Goal: Information Seeking & Learning: Check status

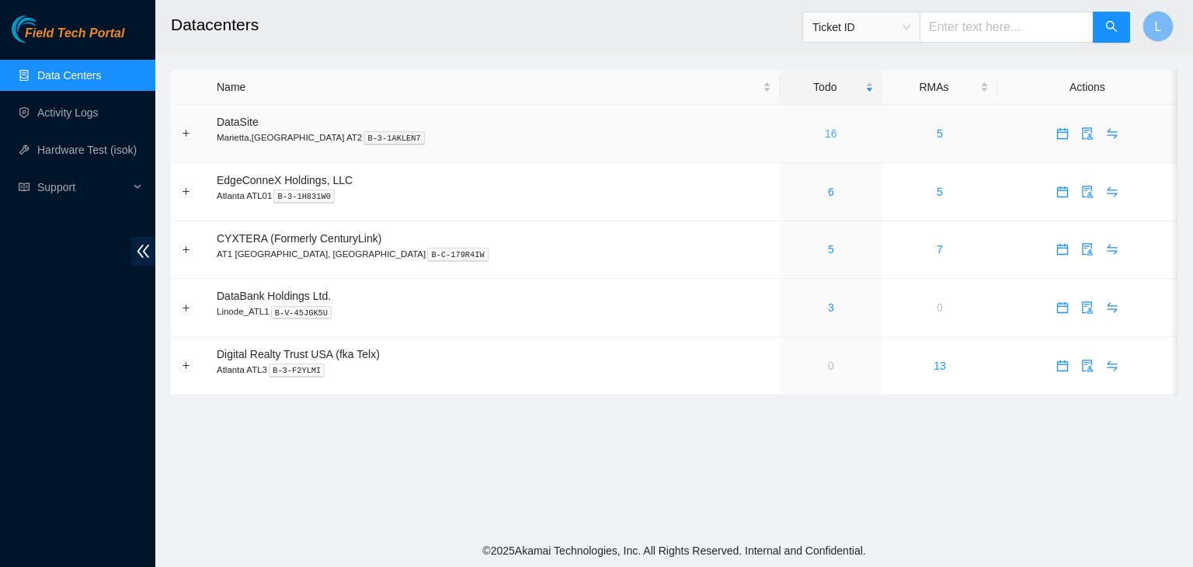
click at [825, 133] on link "16" at bounding box center [831, 133] width 12 height 12
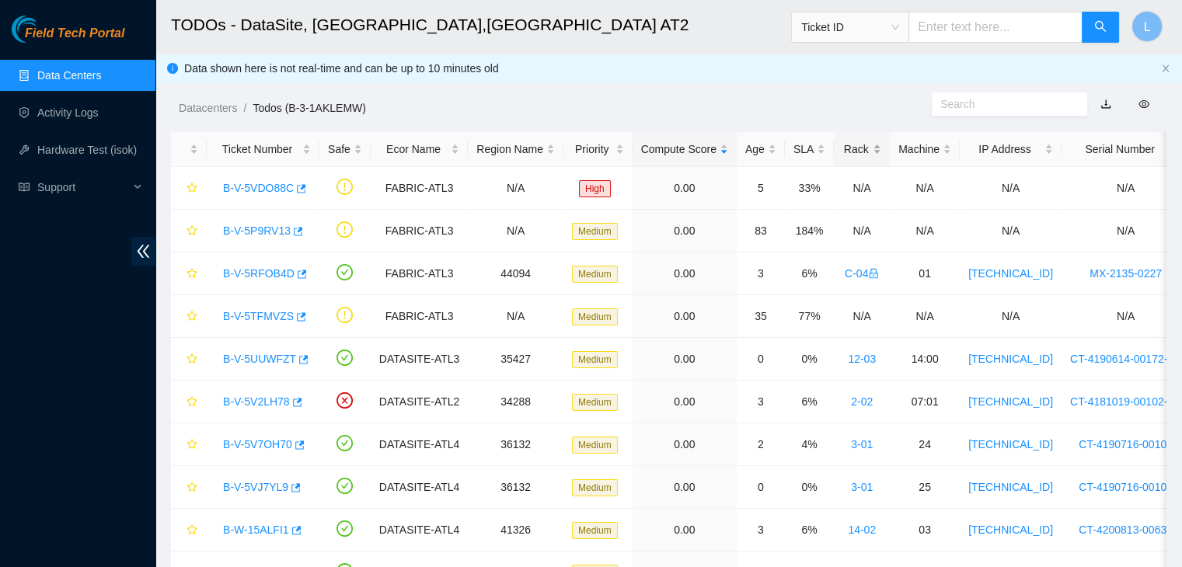
click at [846, 149] on div "Rack" at bounding box center [861, 149] width 39 height 17
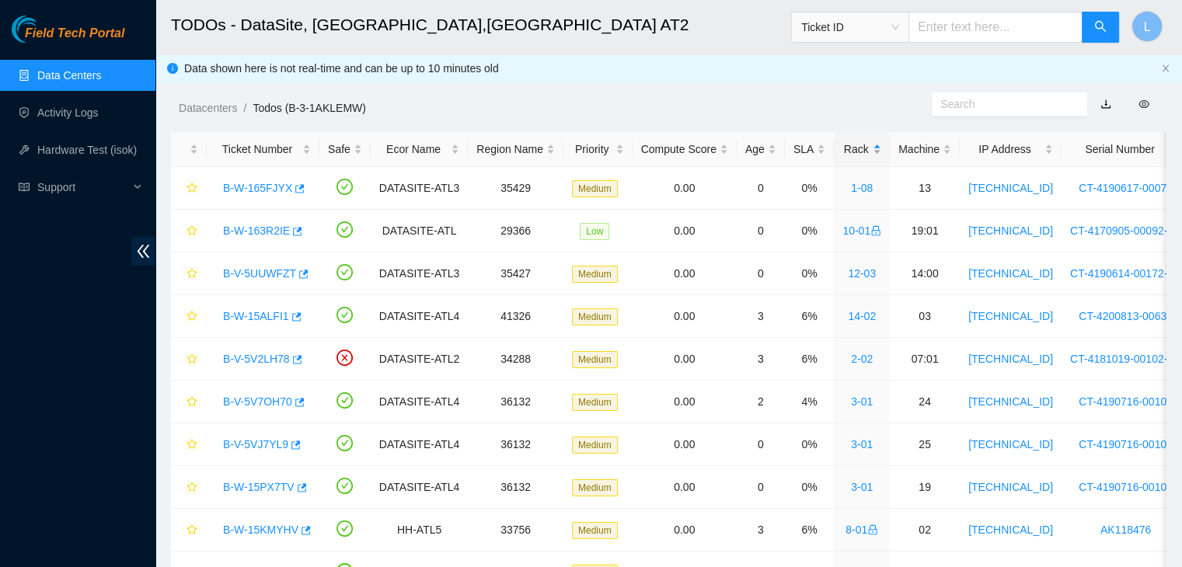
click at [845, 153] on div "Rack" at bounding box center [861, 149] width 39 height 17
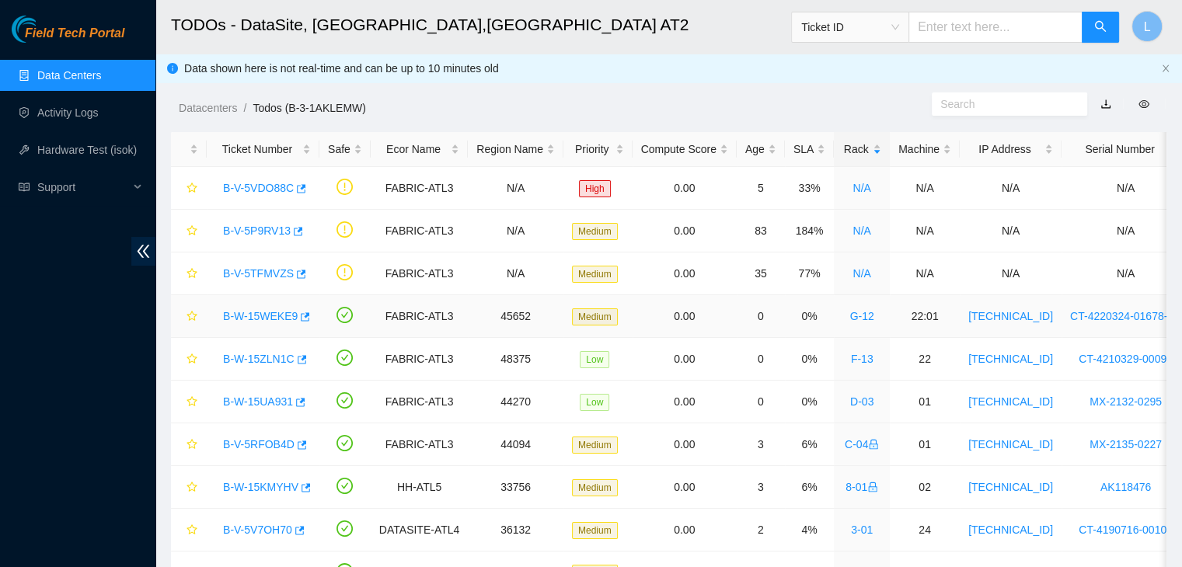
click at [280, 319] on link "B-W-15WEKE9" at bounding box center [260, 316] width 75 height 12
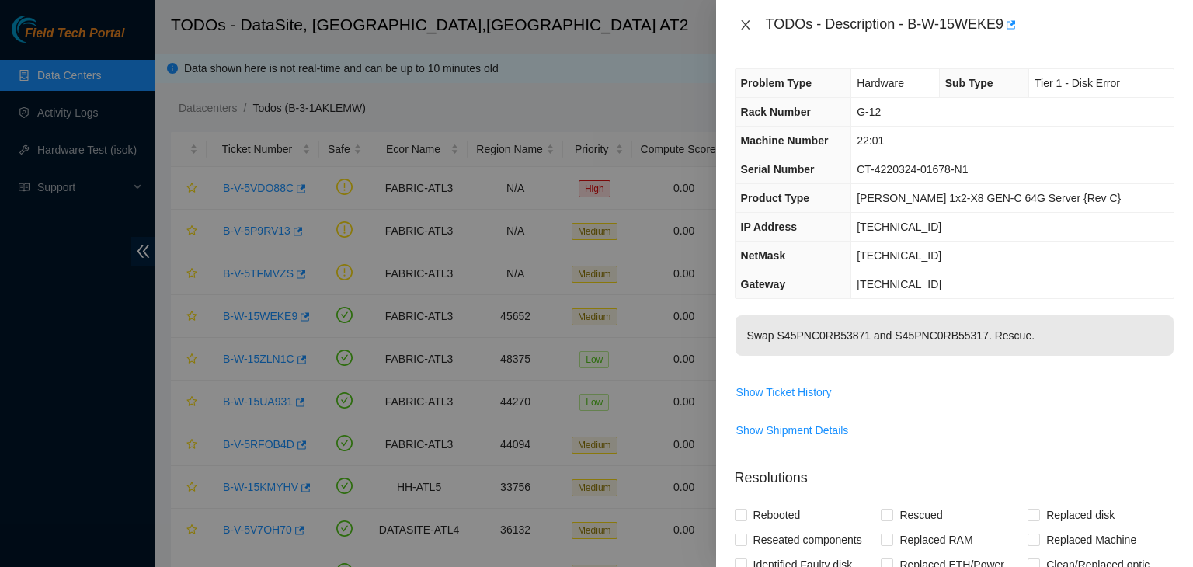
click at [750, 31] on button "Close" at bounding box center [746, 25] width 22 height 15
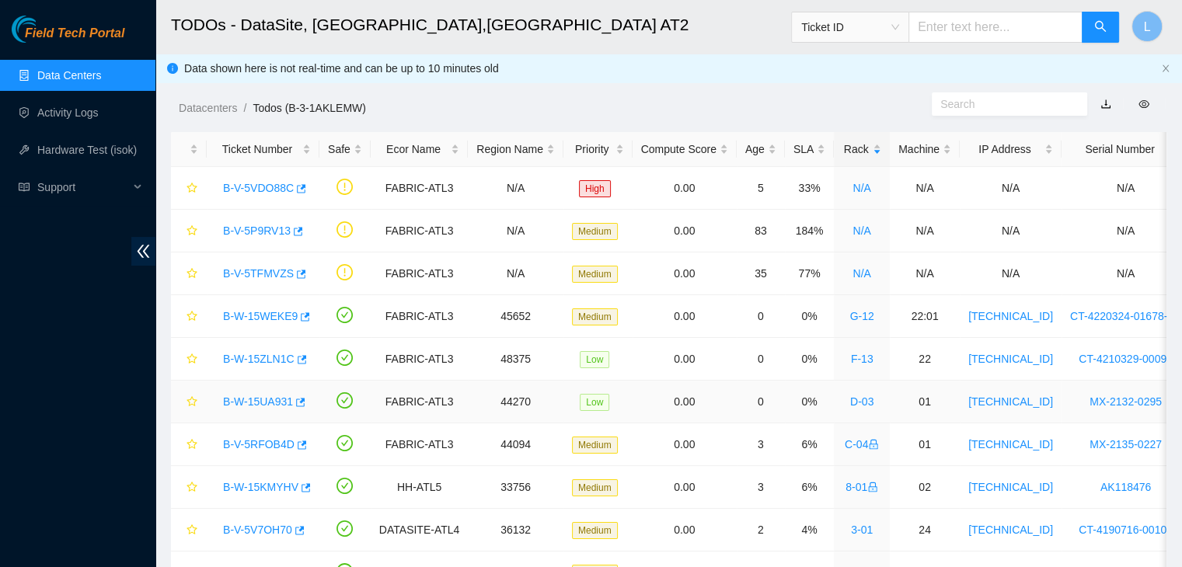
click at [244, 405] on link "B-W-15UA931" at bounding box center [258, 401] width 70 height 12
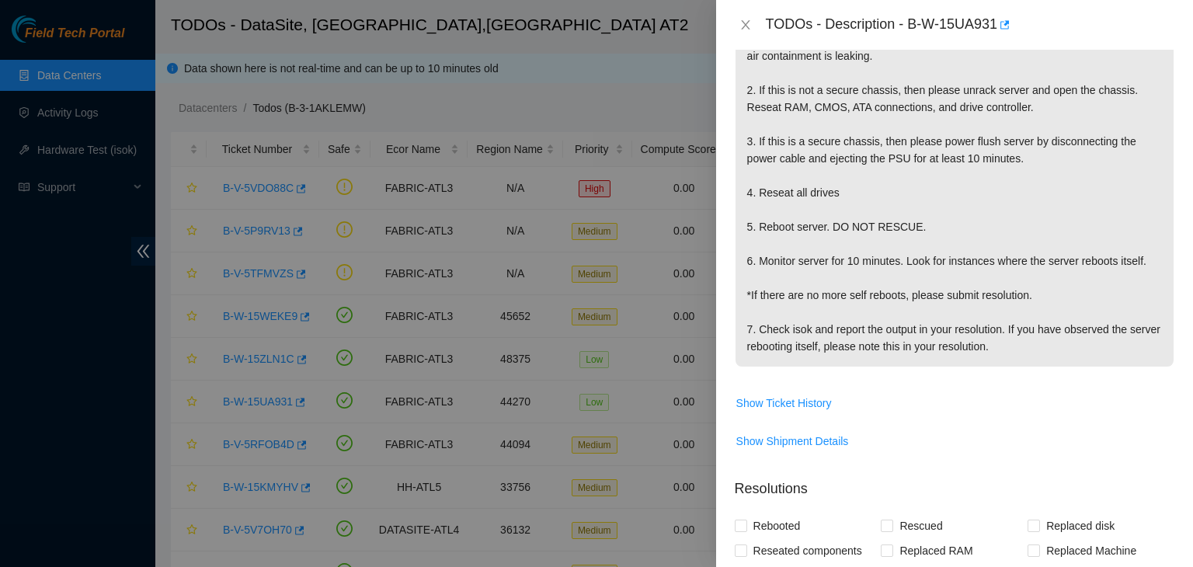
scroll to position [388, 0]
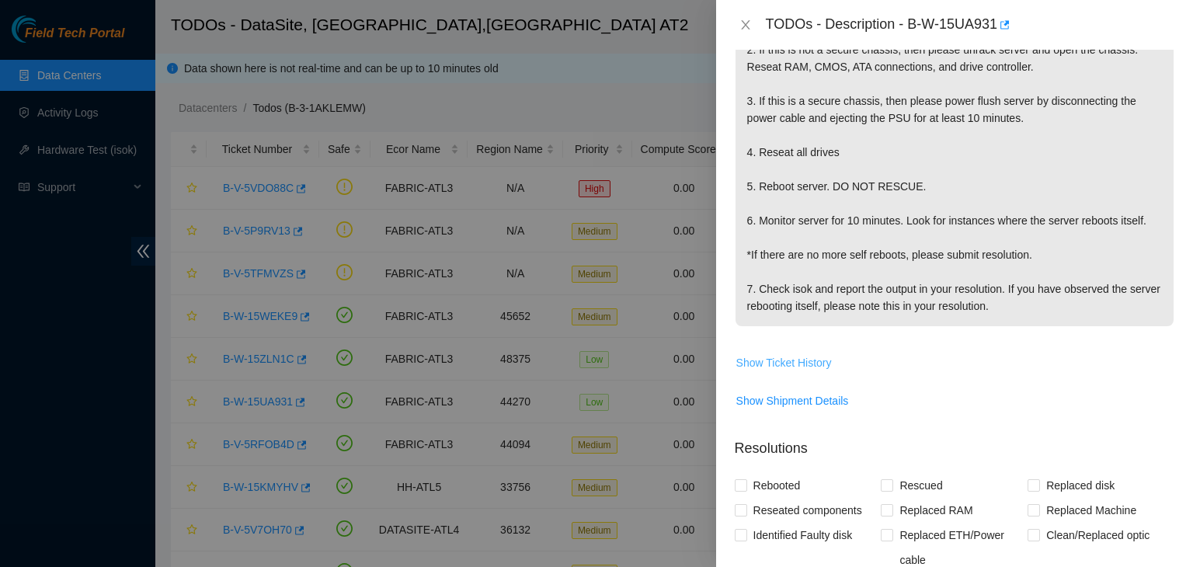
click at [780, 364] on span "Show Ticket History" at bounding box center [784, 362] width 96 height 17
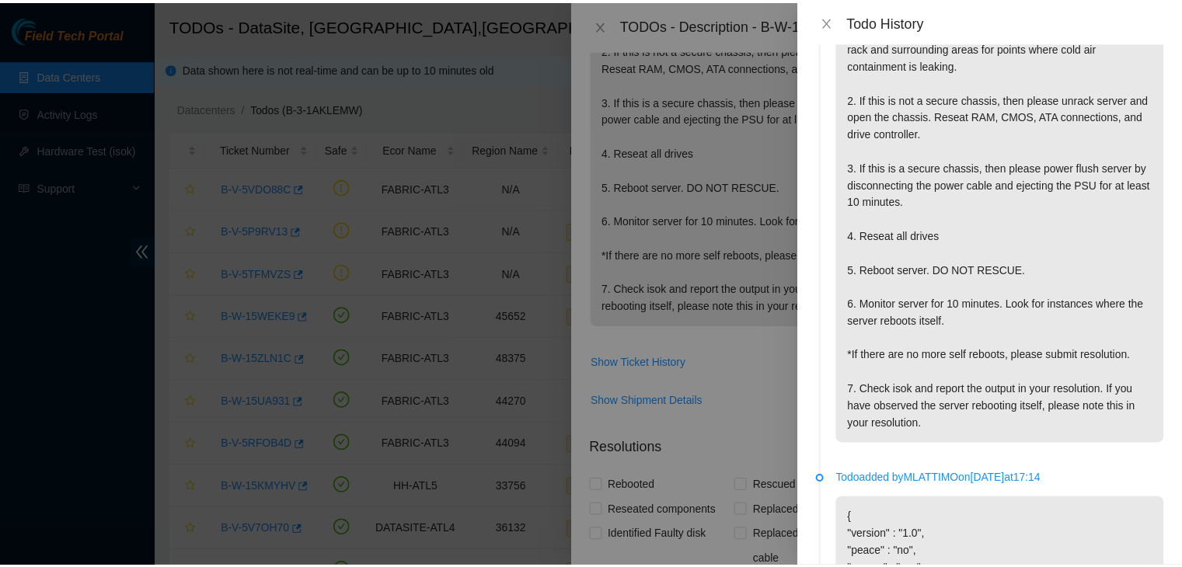
scroll to position [0, 0]
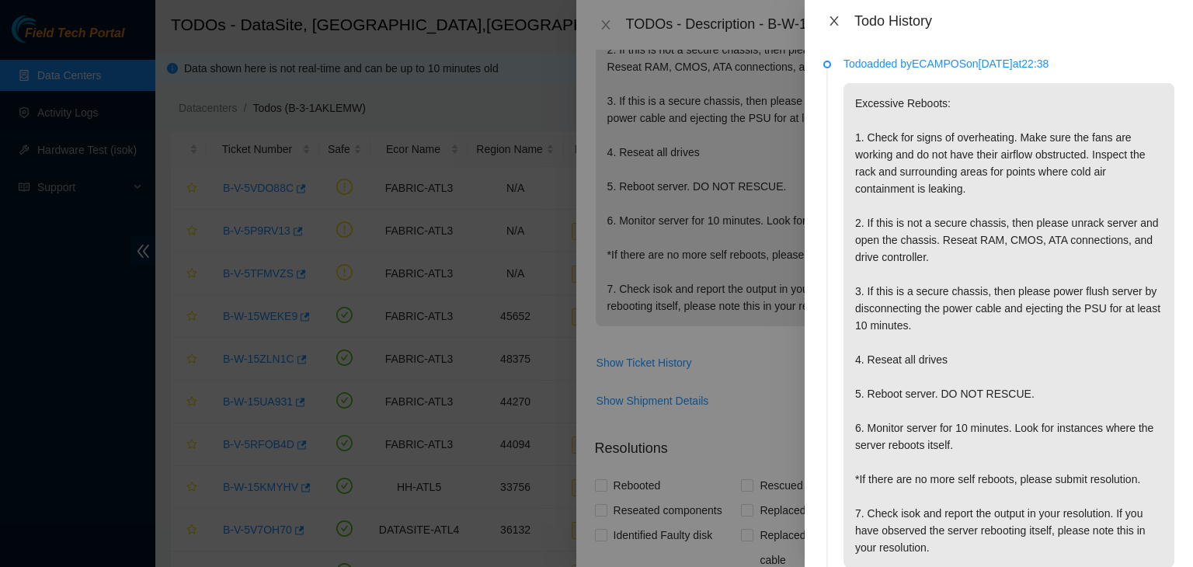
click at [832, 23] on icon "close" at bounding box center [834, 21] width 12 height 12
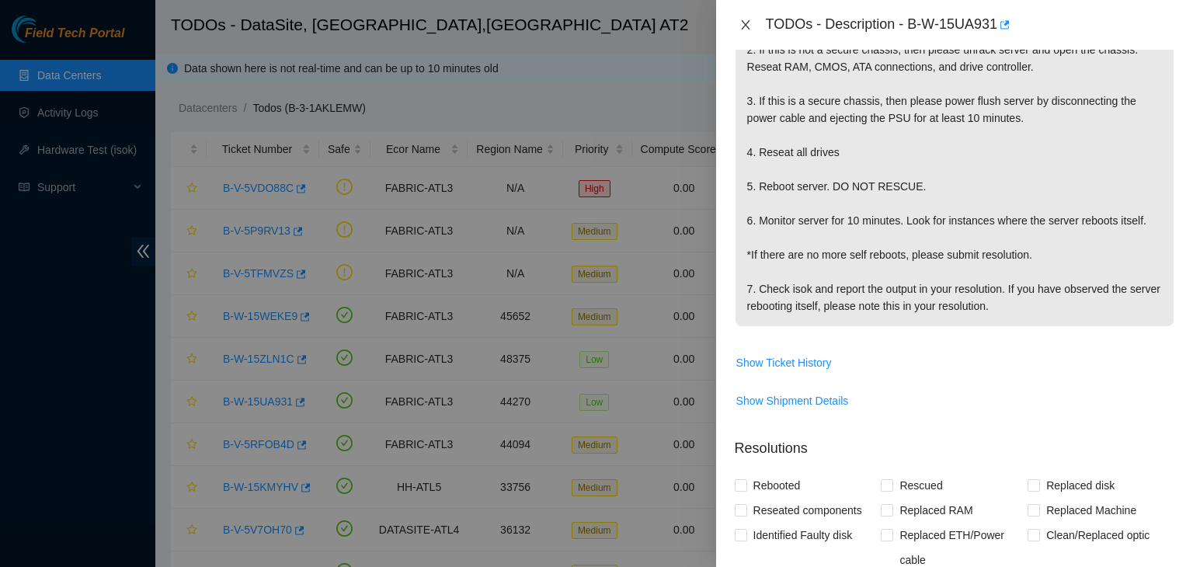
click at [746, 28] on icon "close" at bounding box center [746, 25] width 12 height 12
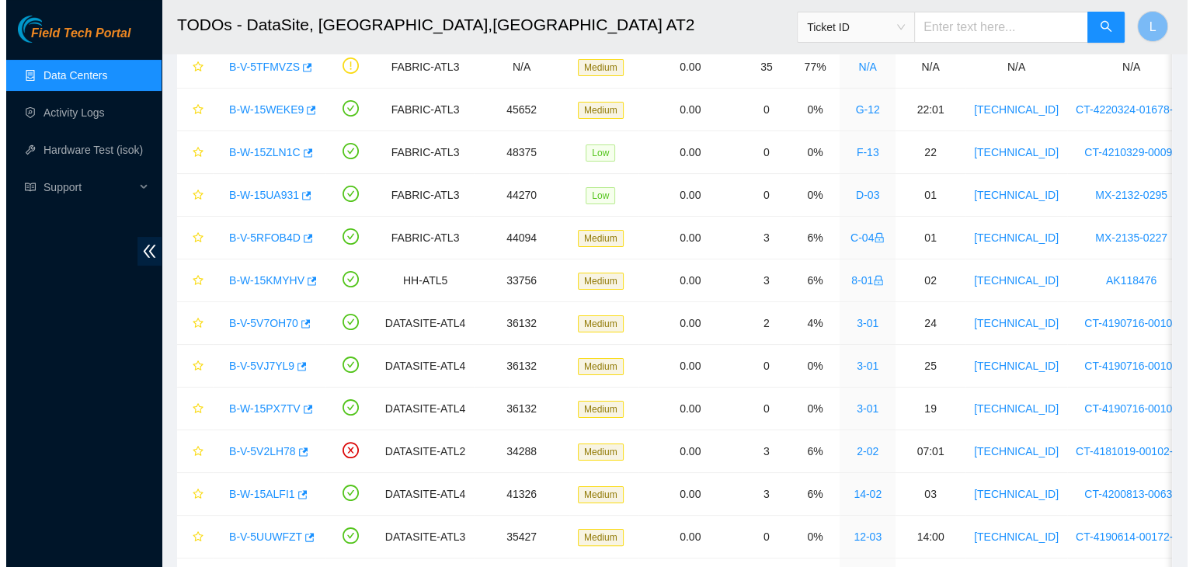
scroll to position [233, 0]
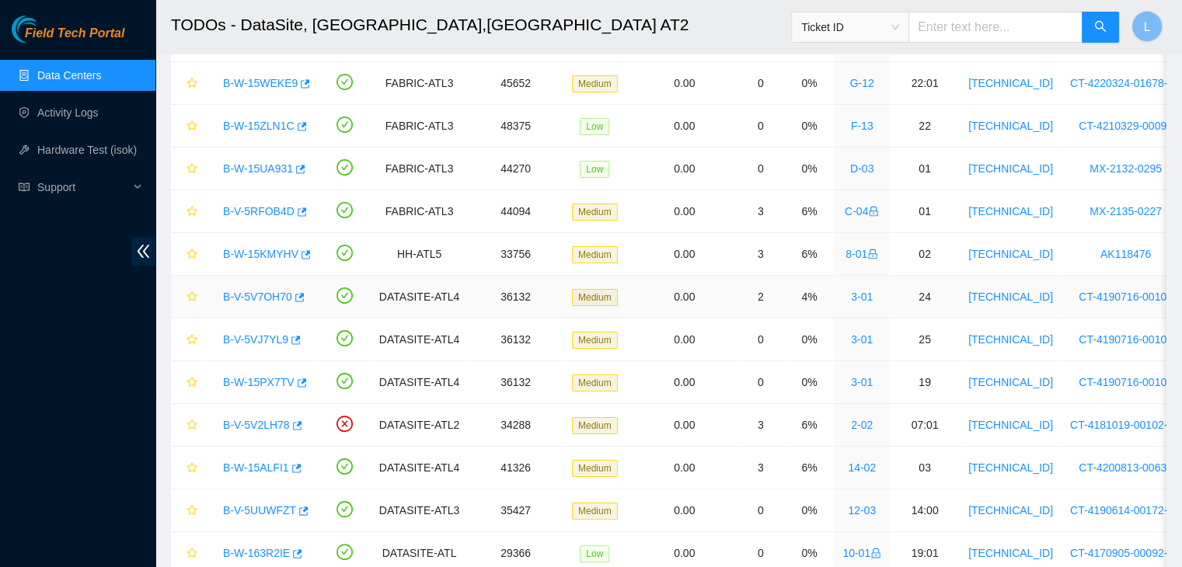
click at [259, 301] on link "B-V-5V7OH70" at bounding box center [257, 297] width 69 height 12
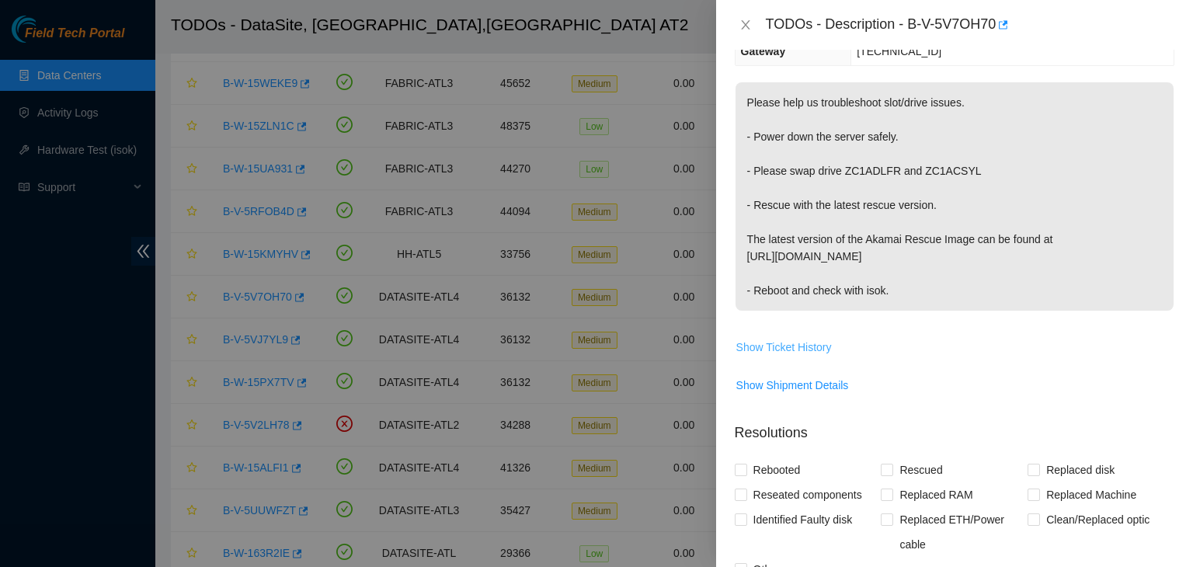
click at [789, 346] on span "Show Ticket History" at bounding box center [784, 347] width 96 height 17
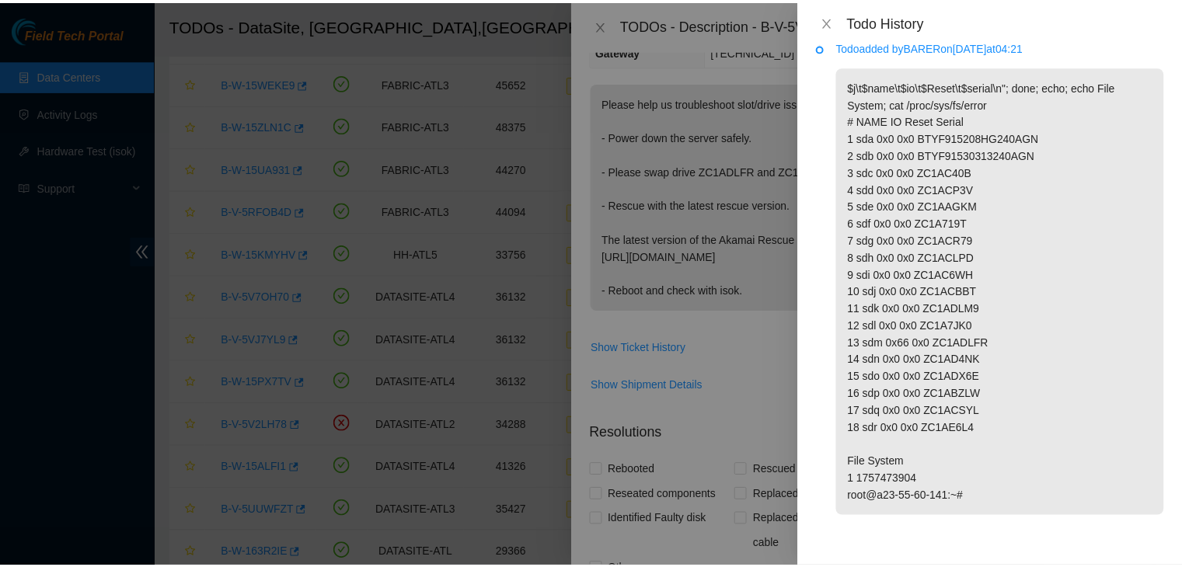
scroll to position [317, 0]
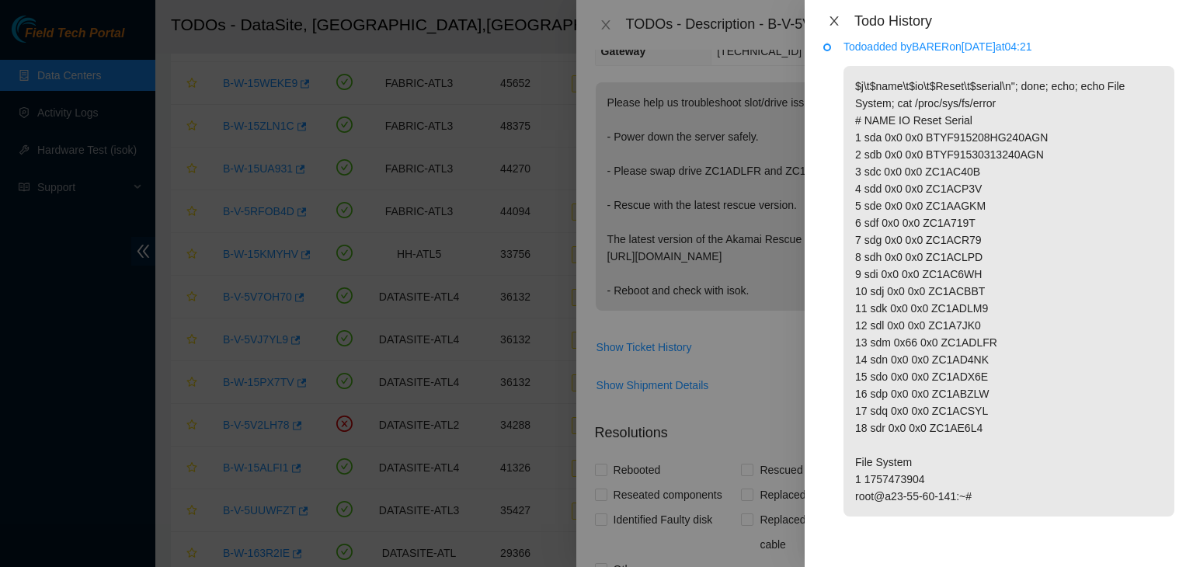
click at [835, 20] on icon "close" at bounding box center [834, 20] width 9 height 9
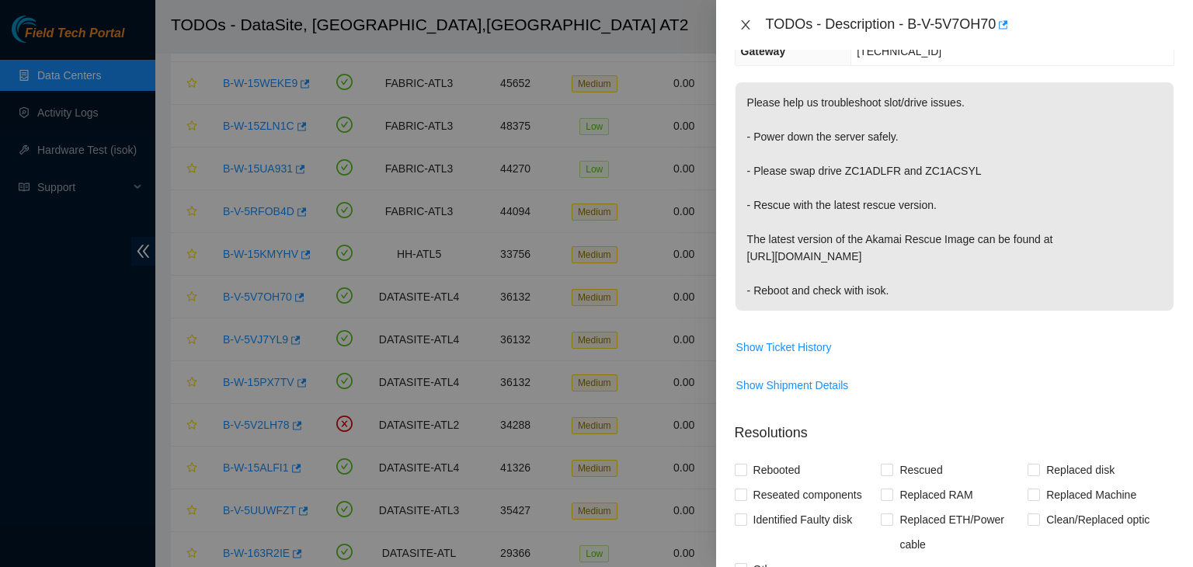
click at [740, 22] on icon "close" at bounding box center [746, 25] width 12 height 12
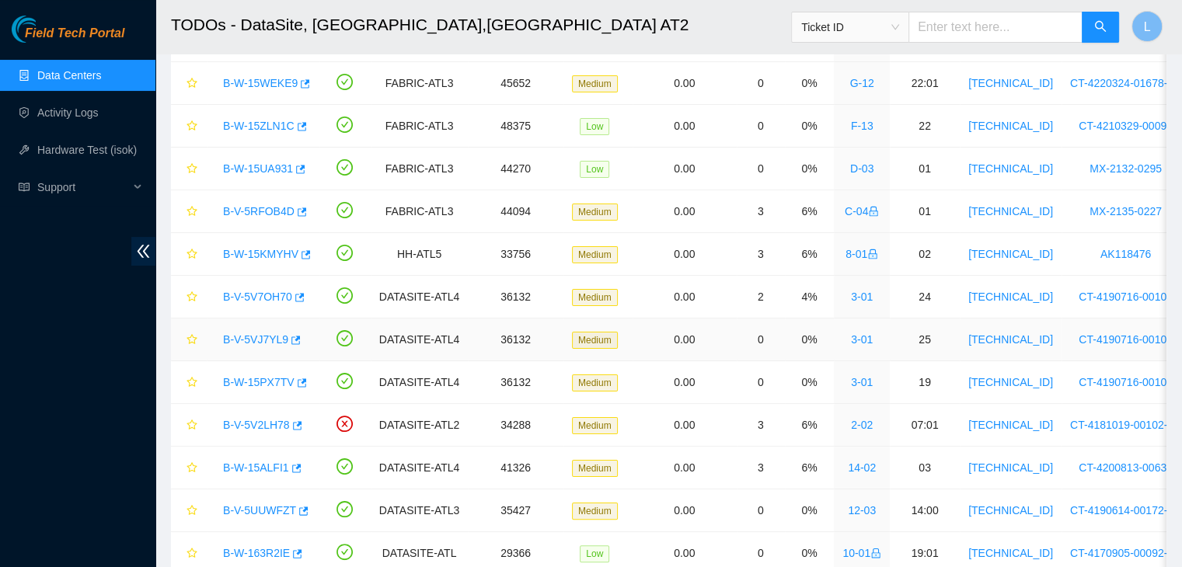
click at [243, 336] on link "B-V-5VJ7YL9" at bounding box center [255, 339] width 65 height 12
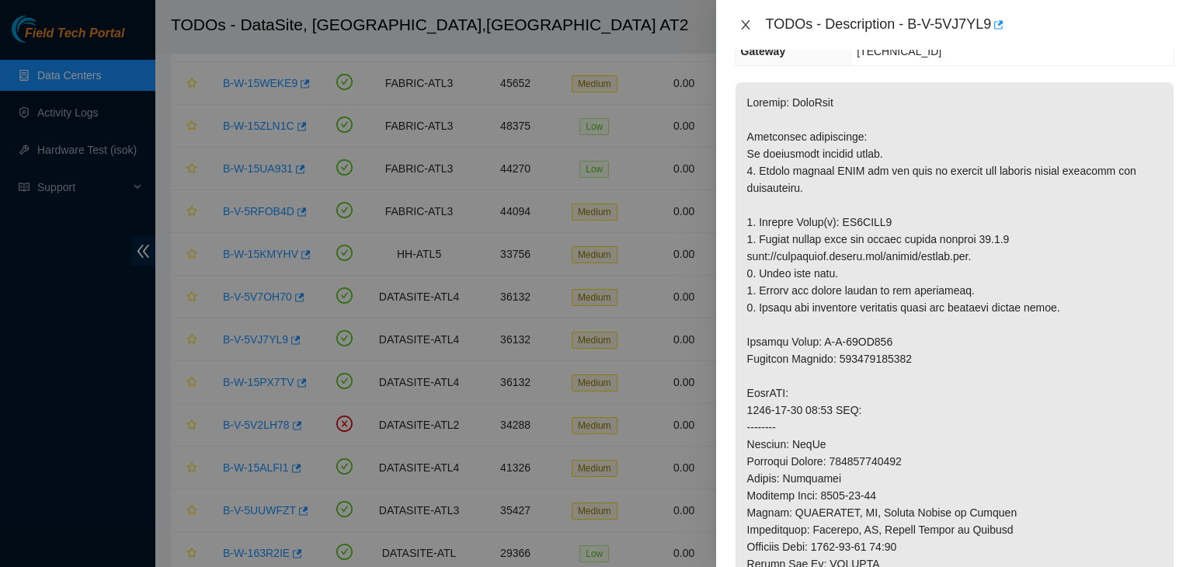
click at [747, 29] on icon "close" at bounding box center [746, 25] width 12 height 12
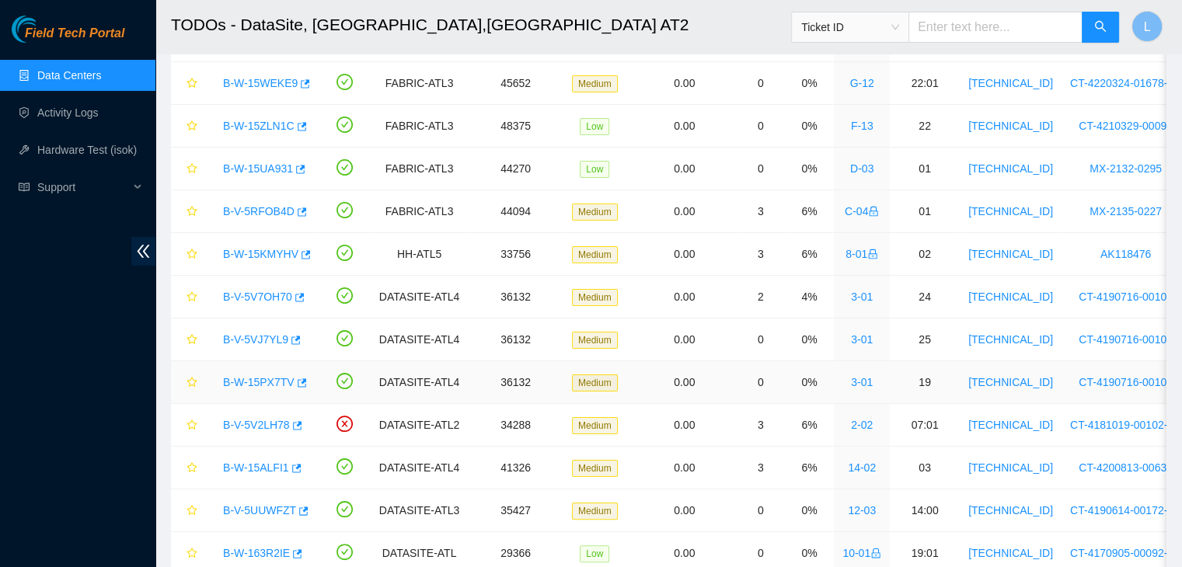
click at [245, 381] on link "B-W-15PX7TV" at bounding box center [258, 382] width 71 height 12
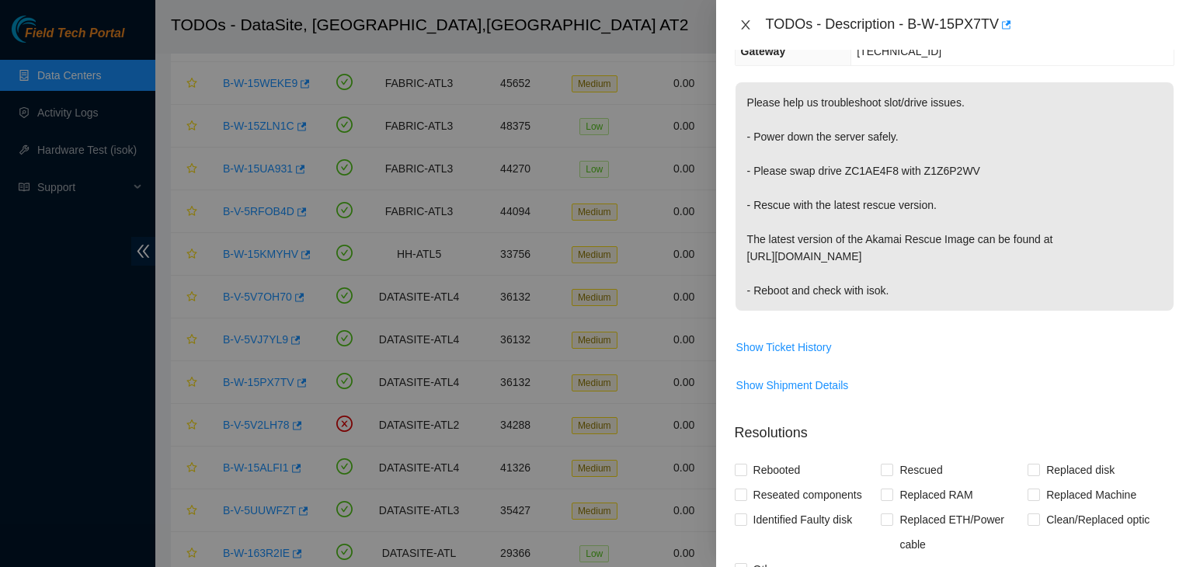
click at [750, 29] on icon "close" at bounding box center [746, 25] width 12 height 12
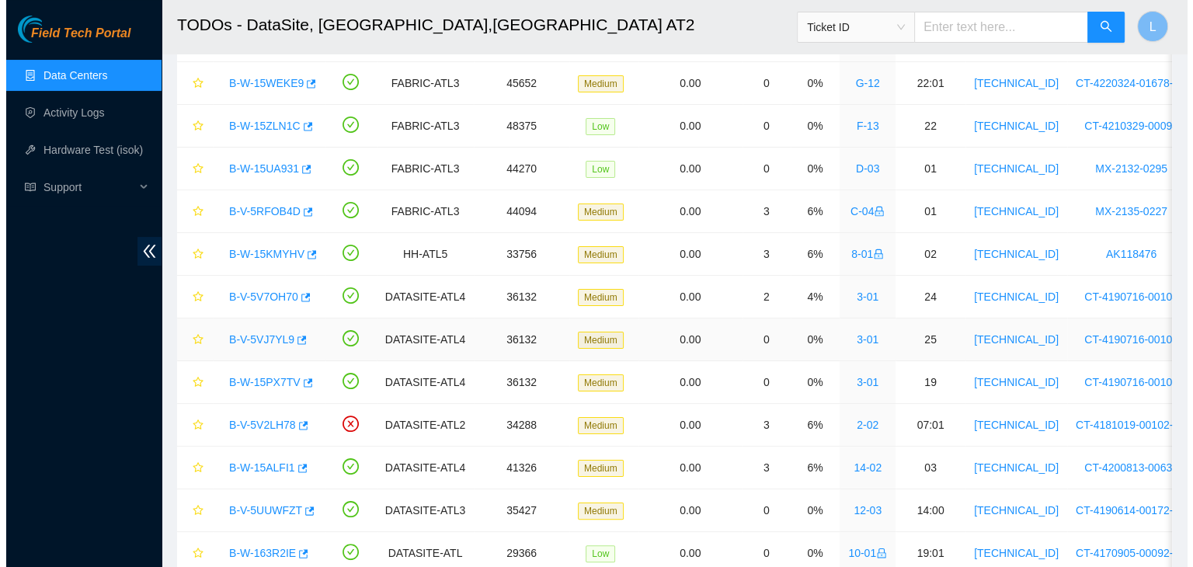
scroll to position [311, 0]
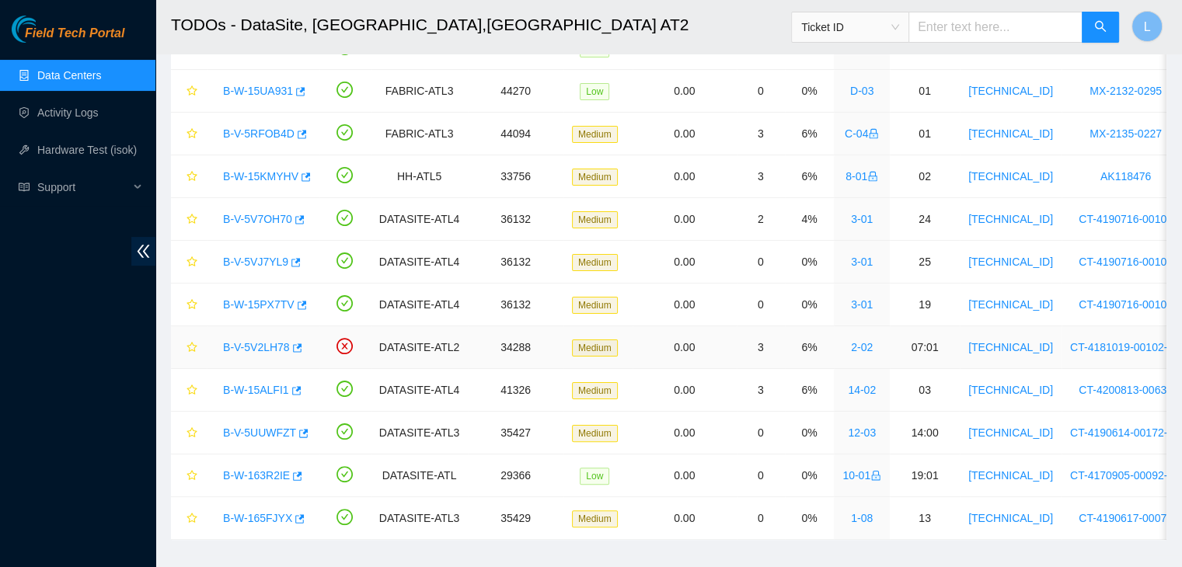
click at [281, 346] on link "B-V-5V2LH78" at bounding box center [256, 347] width 67 height 12
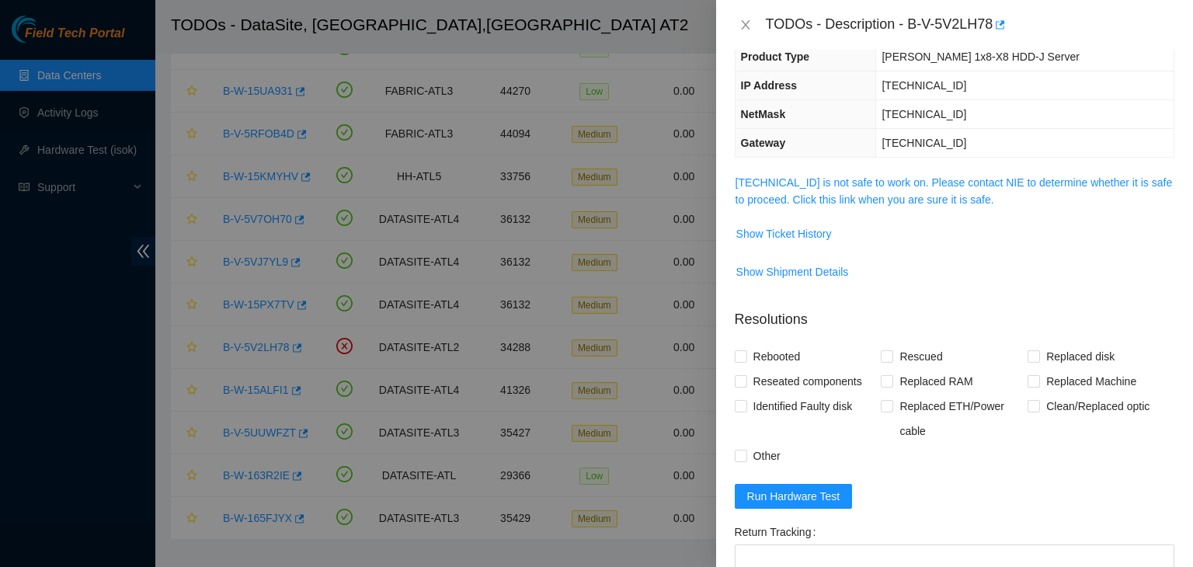
scroll to position [0, 0]
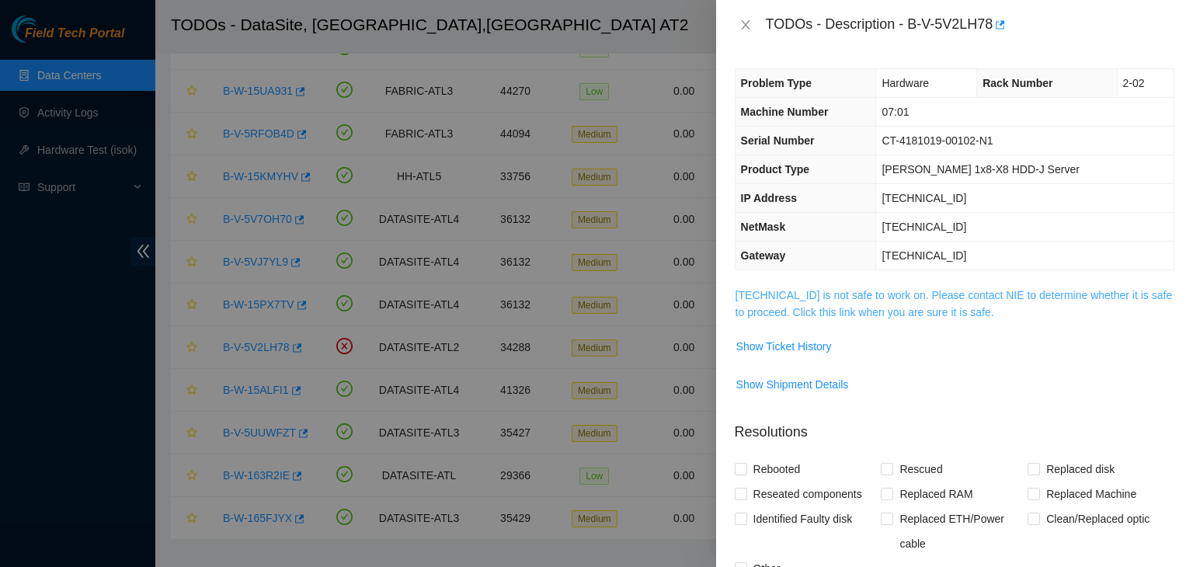
click at [836, 311] on link "23.67.255.215 is not safe to work on. Please contact NIE to determine whether i…" at bounding box center [954, 304] width 437 height 30
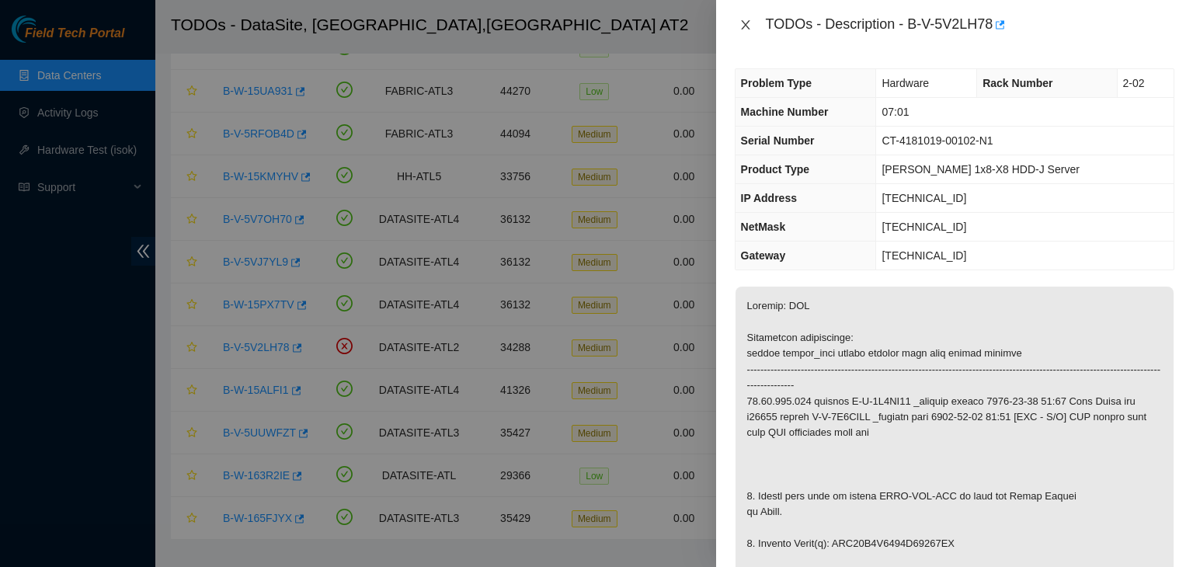
click at [750, 21] on icon "close" at bounding box center [746, 25] width 12 height 12
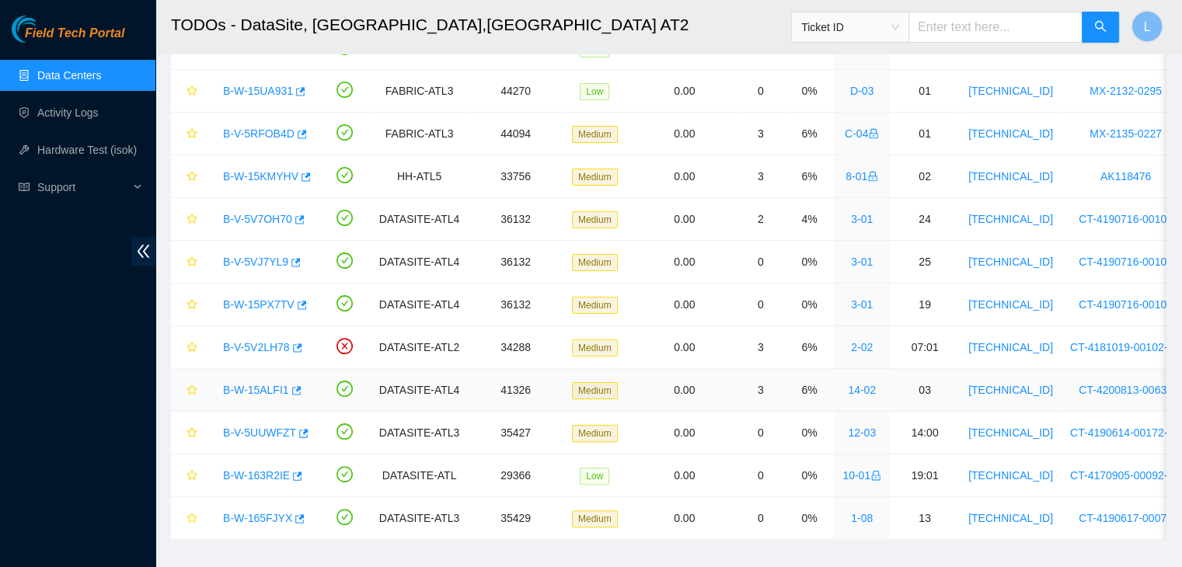
click at [250, 388] on link "B-W-15ALFI1" at bounding box center [256, 390] width 66 height 12
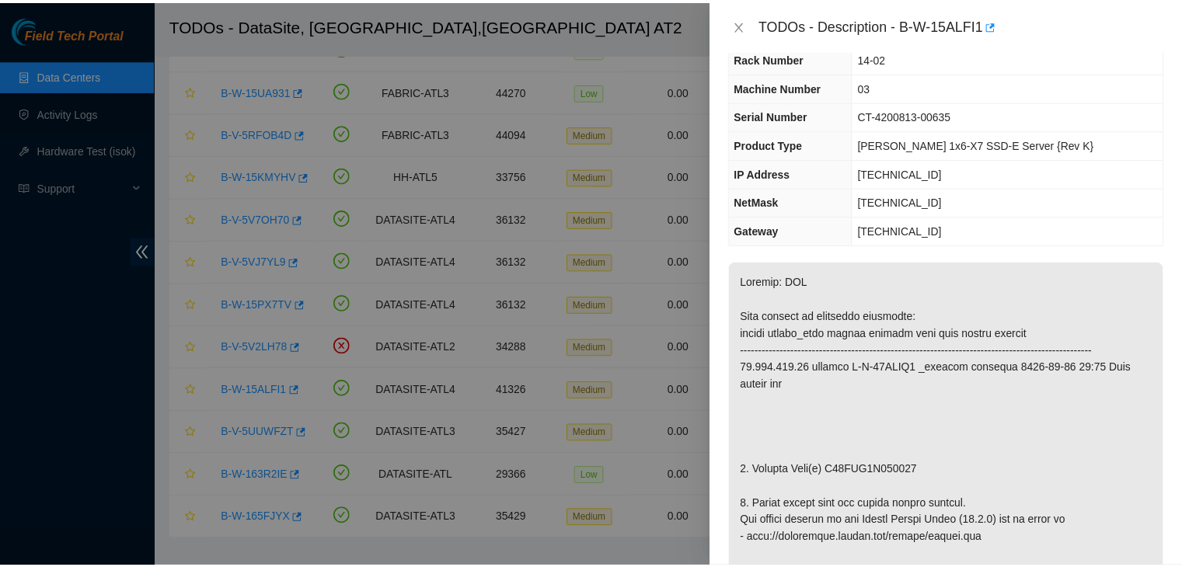
scroll to position [78, 0]
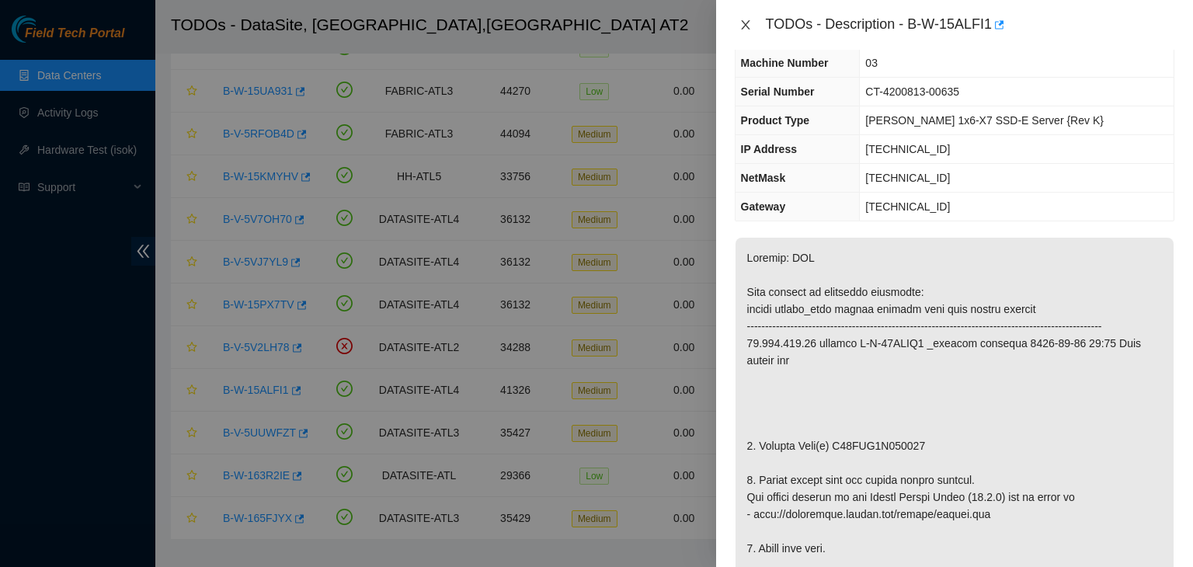
click at [747, 25] on icon "close" at bounding box center [746, 25] width 12 height 12
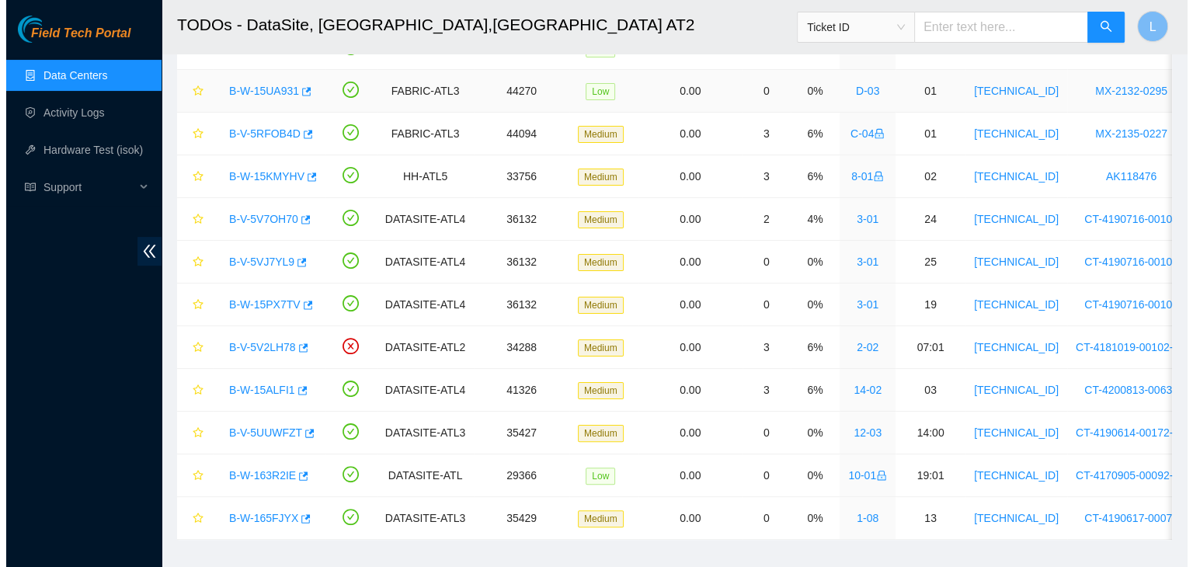
scroll to position [112, 0]
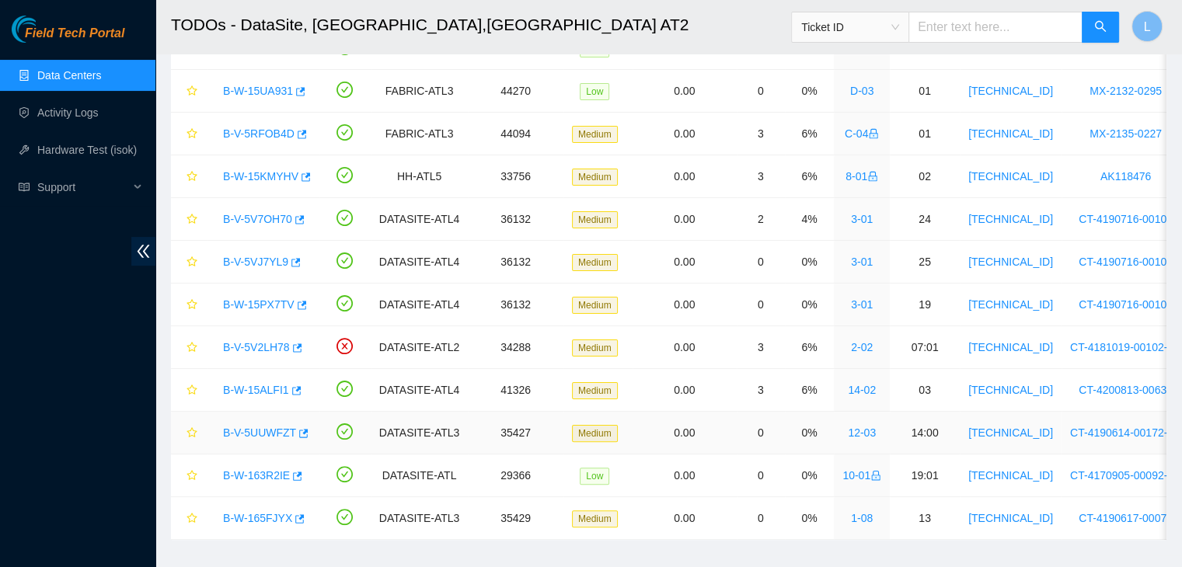
click at [258, 427] on link "B-V-5UUWFZT" at bounding box center [259, 433] width 73 height 12
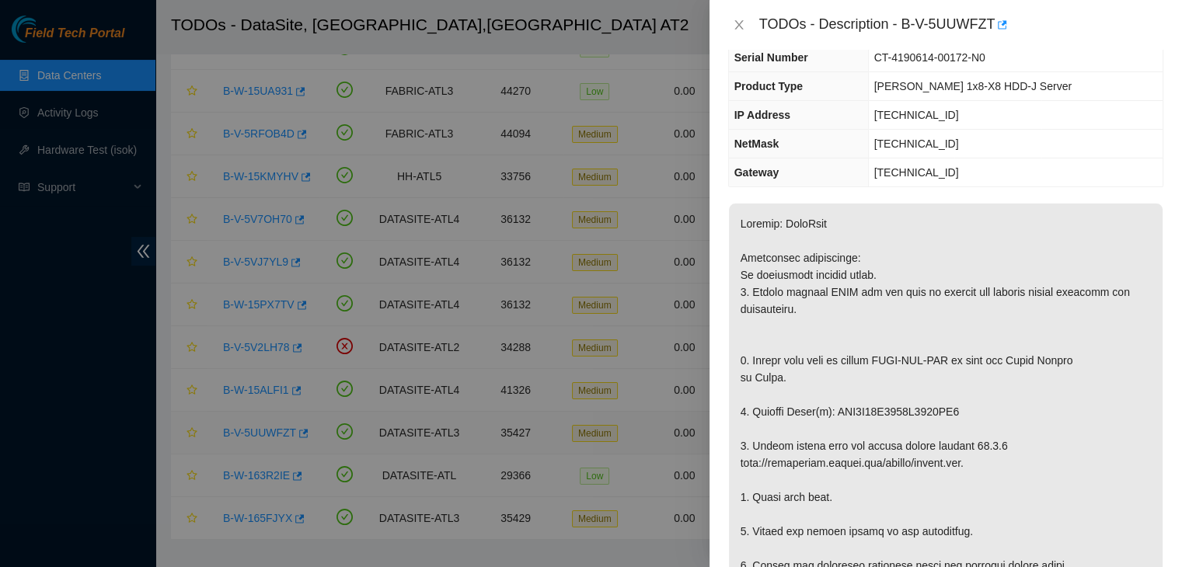
scroll to position [78, 0]
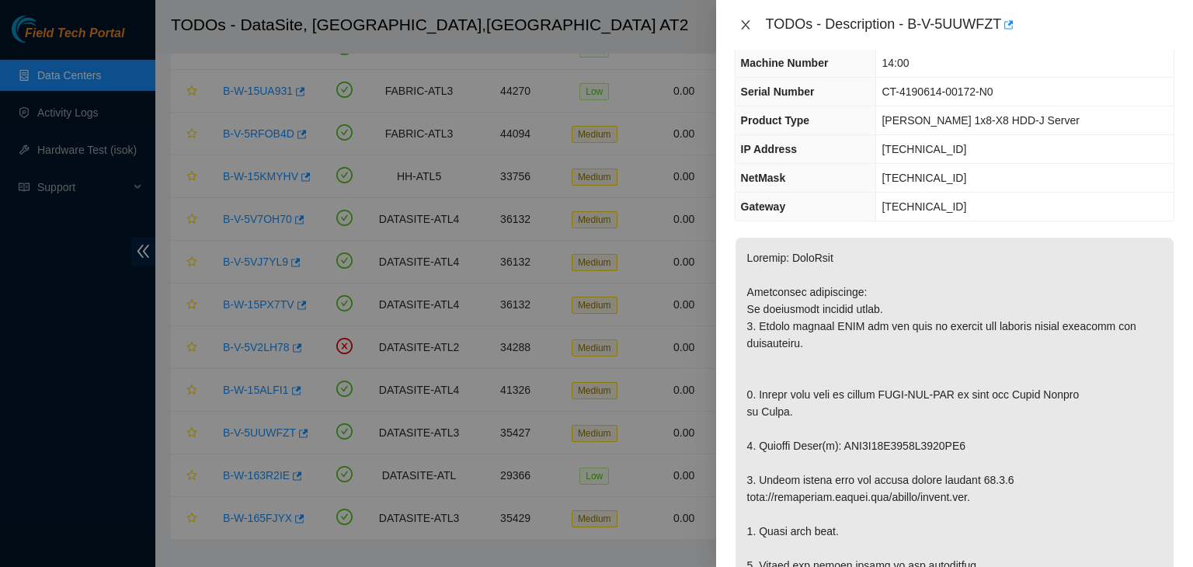
click at [746, 26] on icon "close" at bounding box center [746, 25] width 12 height 12
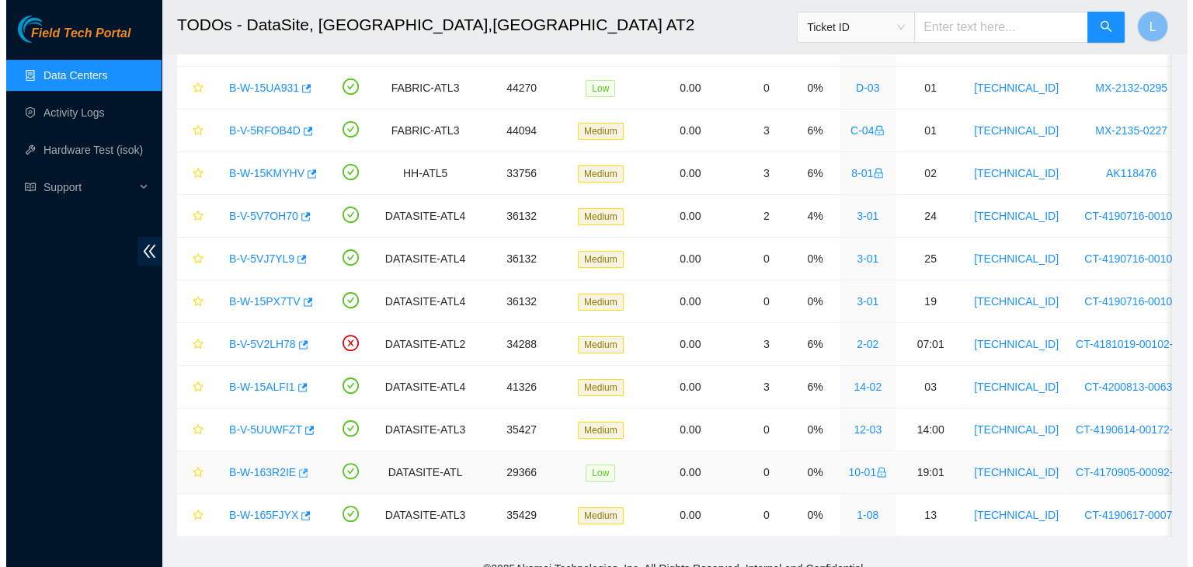
scroll to position [341, 0]
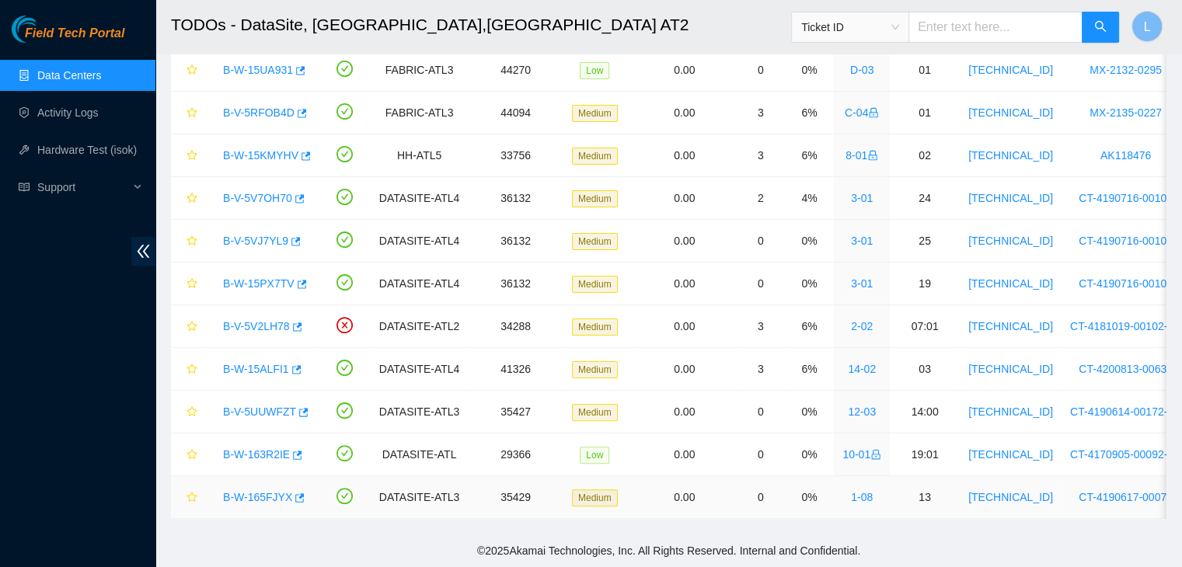
click at [252, 491] on link "B-W-165FJYX" at bounding box center [257, 497] width 69 height 12
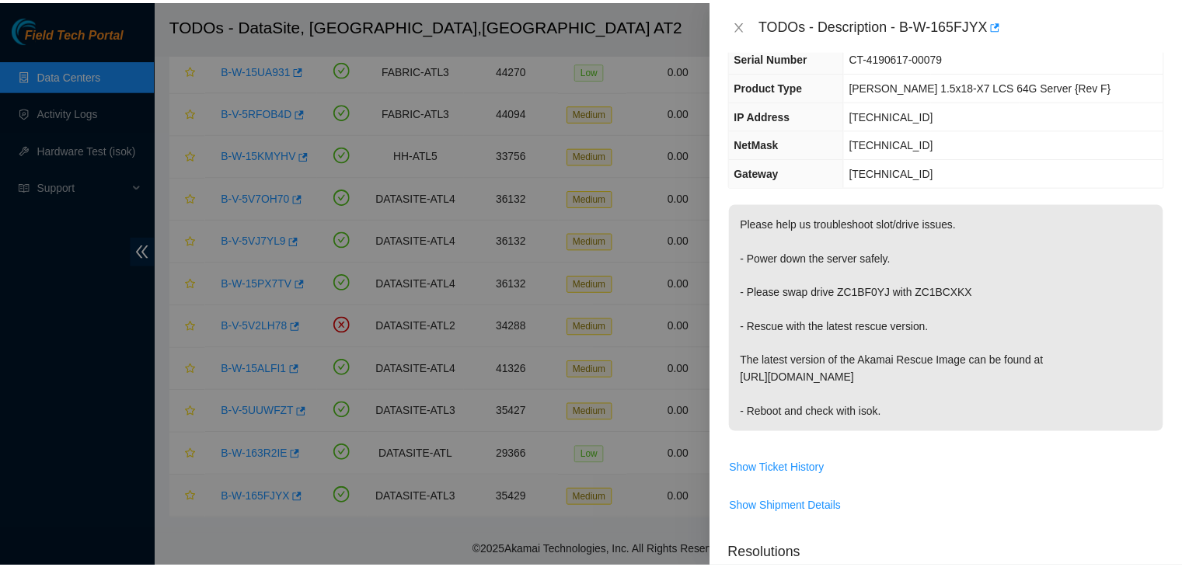
scroll to position [78, 0]
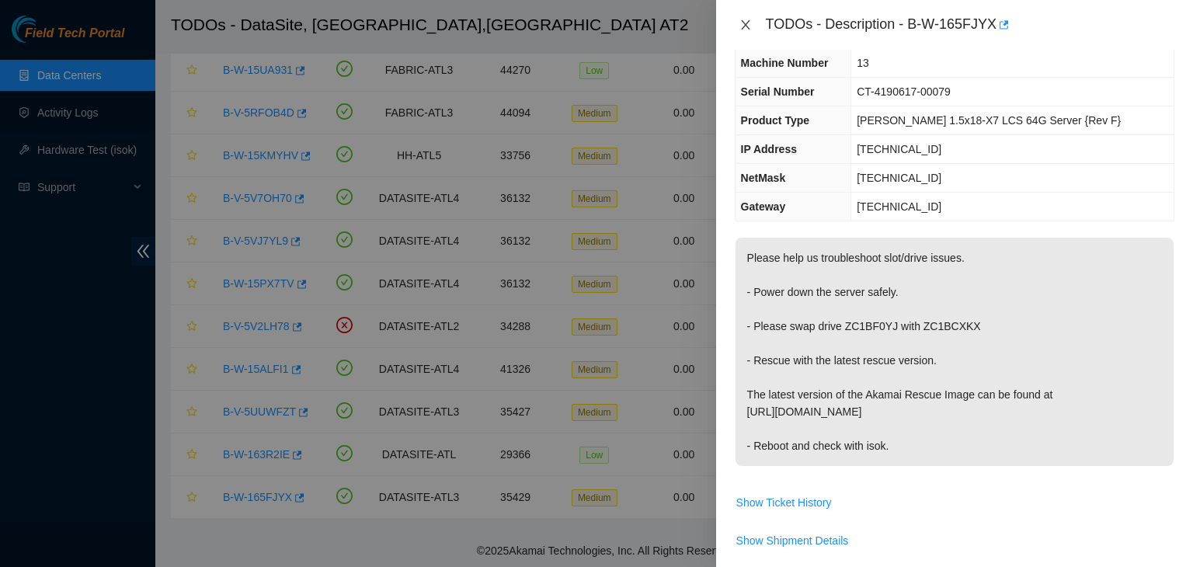
click at [743, 27] on icon "close" at bounding box center [745, 24] width 9 height 9
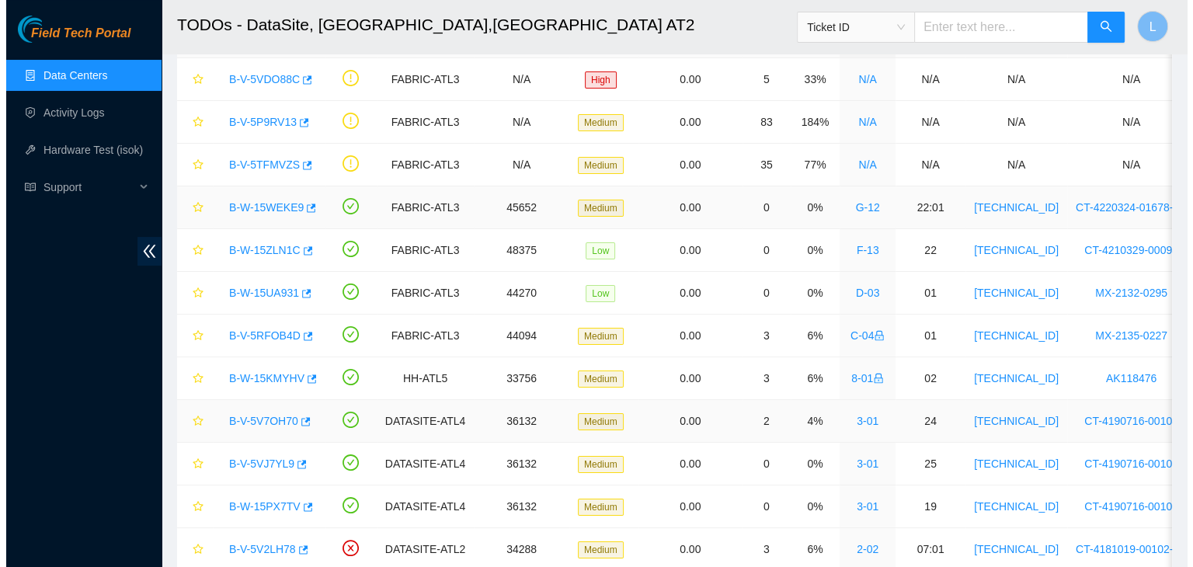
scroll to position [108, 0]
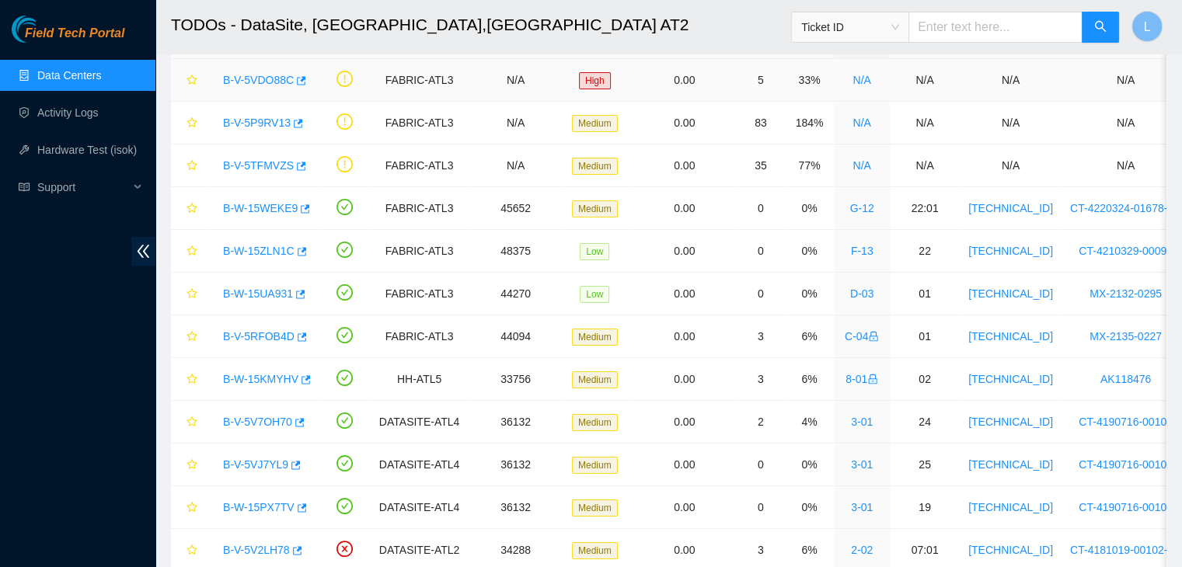
click at [271, 81] on link "B-V-5VDO88C" at bounding box center [258, 80] width 71 height 12
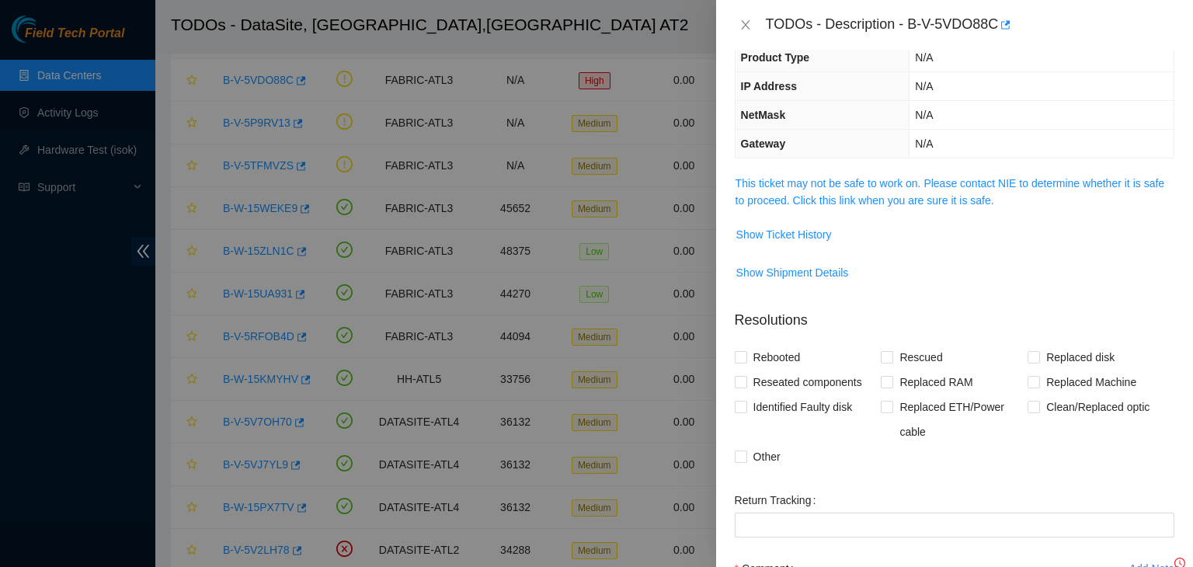
scroll to position [78, 0]
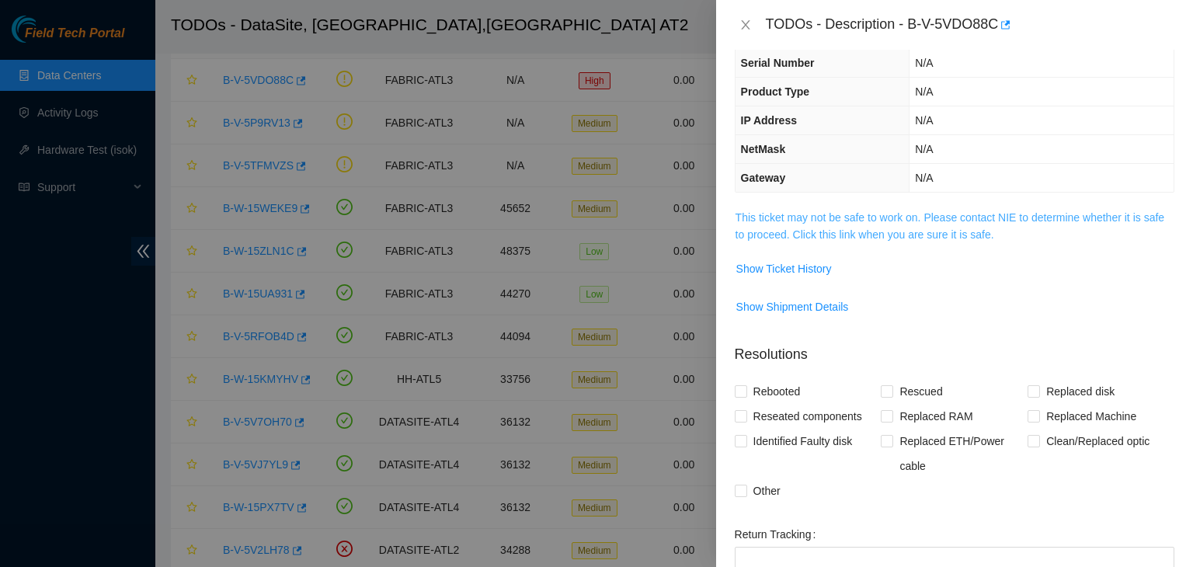
click at [842, 235] on link "This ticket may not be safe to work on. Please contact NIE to determine whether…" at bounding box center [950, 226] width 429 height 30
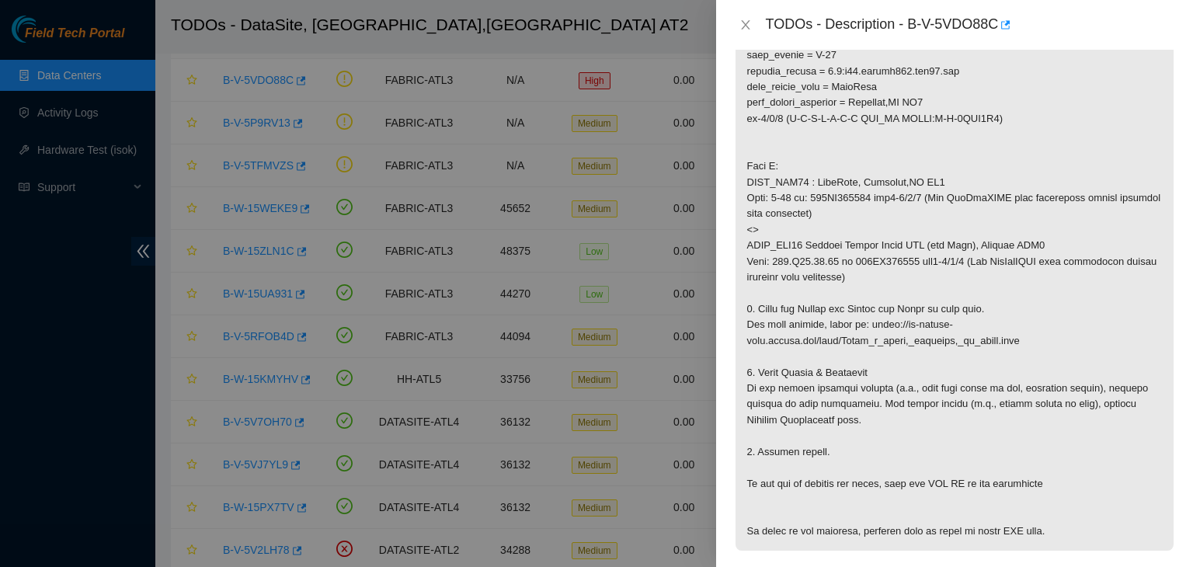
scroll to position [544, 0]
